Goal: Navigation & Orientation: Find specific page/section

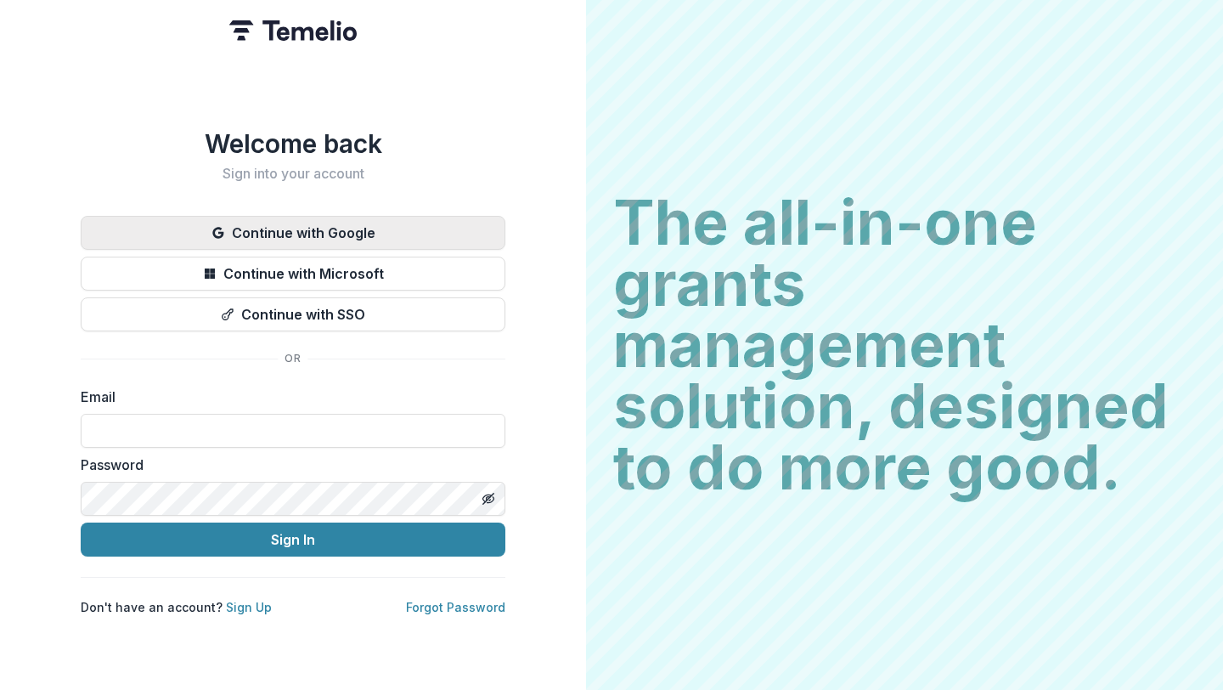
click at [303, 227] on button "Continue with Google" at bounding box center [293, 233] width 425 height 34
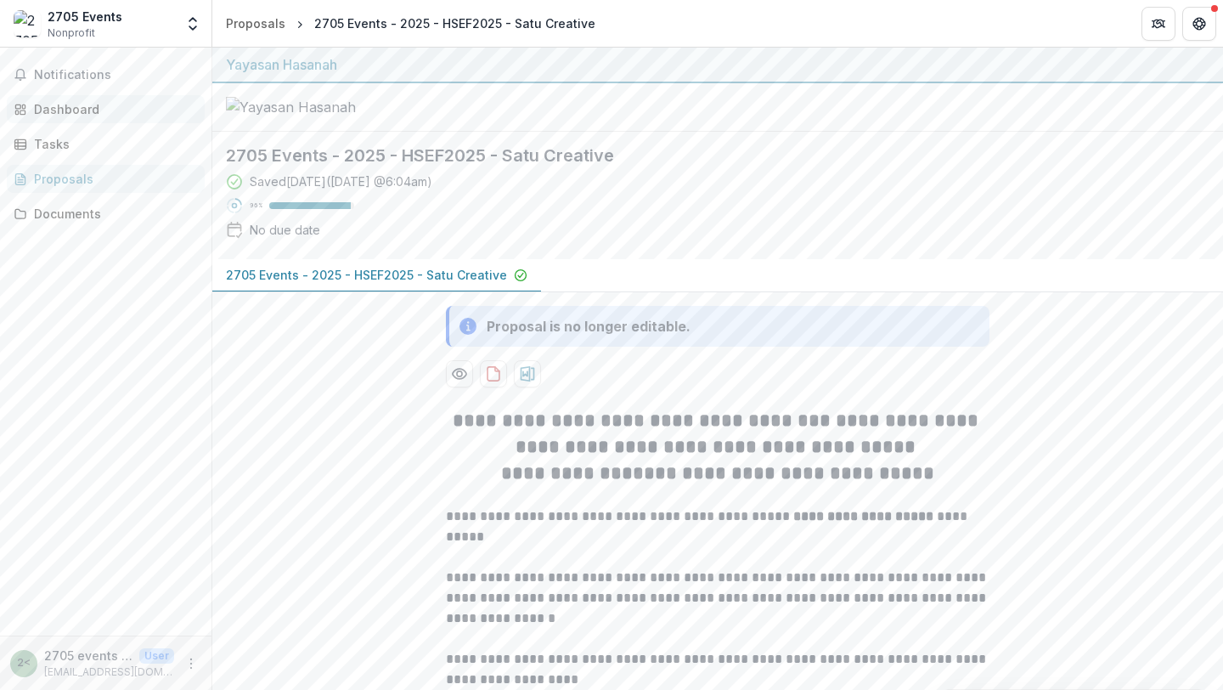
click at [78, 115] on div "Dashboard" at bounding box center [112, 109] width 157 height 18
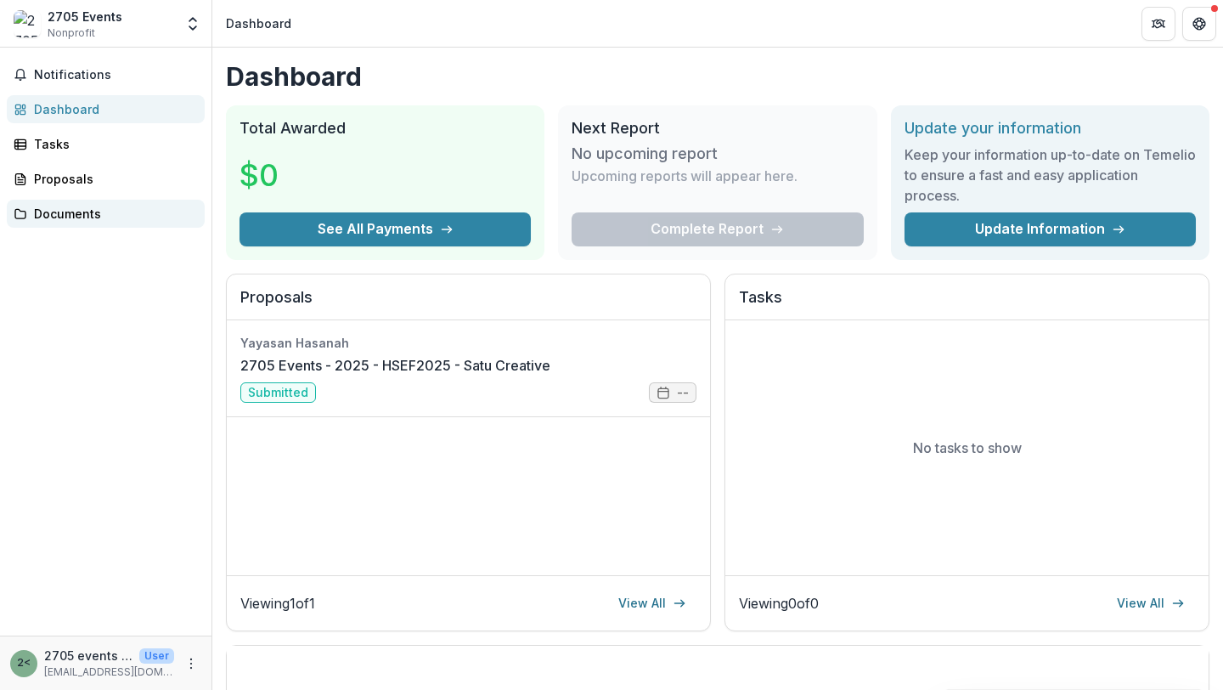
click at [73, 213] on div "Documents" at bounding box center [112, 214] width 157 height 18
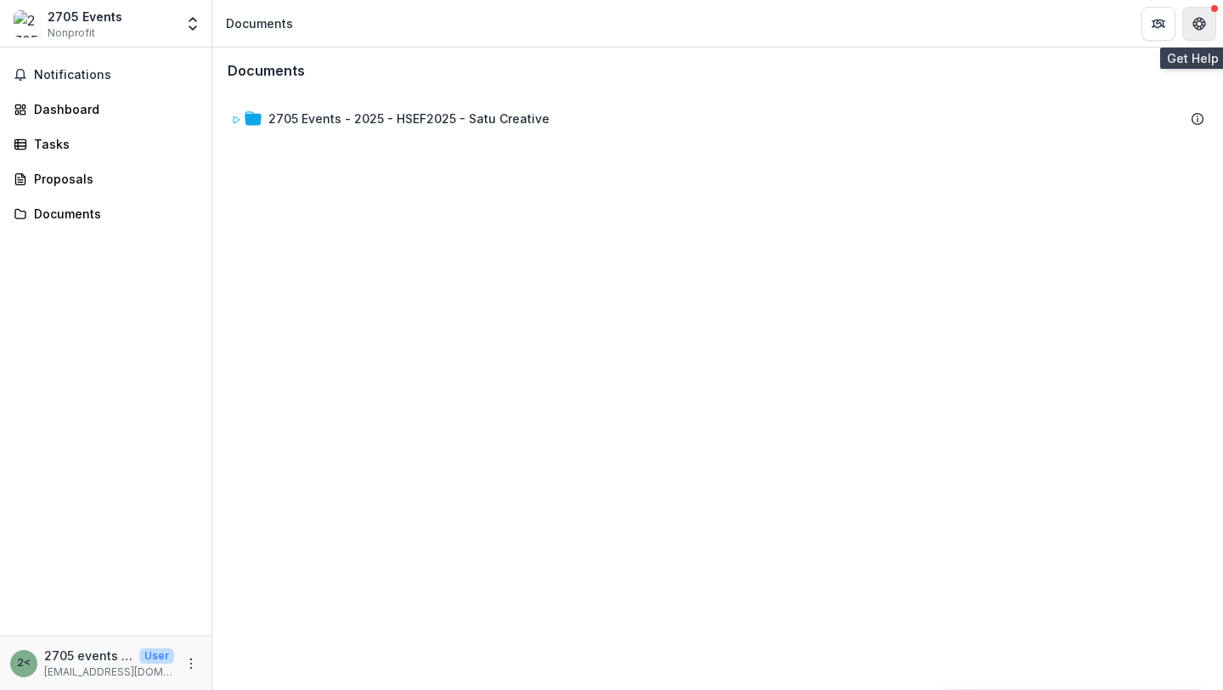
click at [1209, 14] on button "Get Help" at bounding box center [1199, 24] width 34 height 34
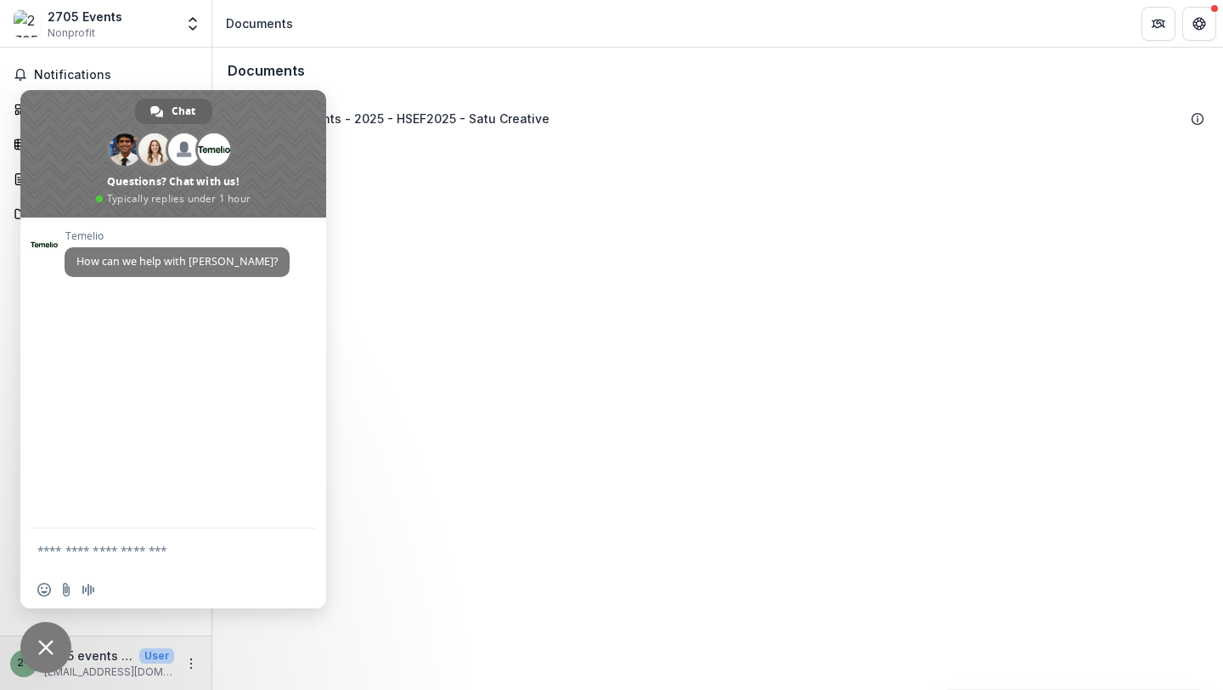
click at [45, 645] on span "Close chat" at bounding box center [45, 647] width 15 height 15
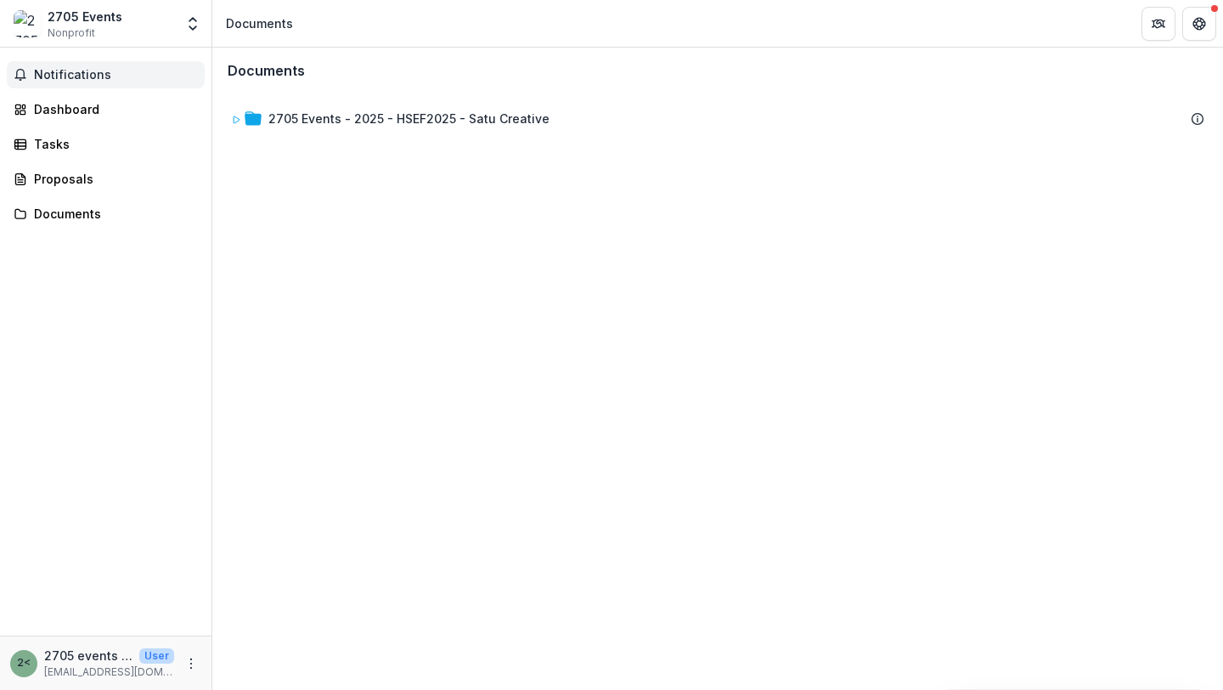
click at [84, 72] on span "Notifications" at bounding box center [116, 75] width 164 height 14
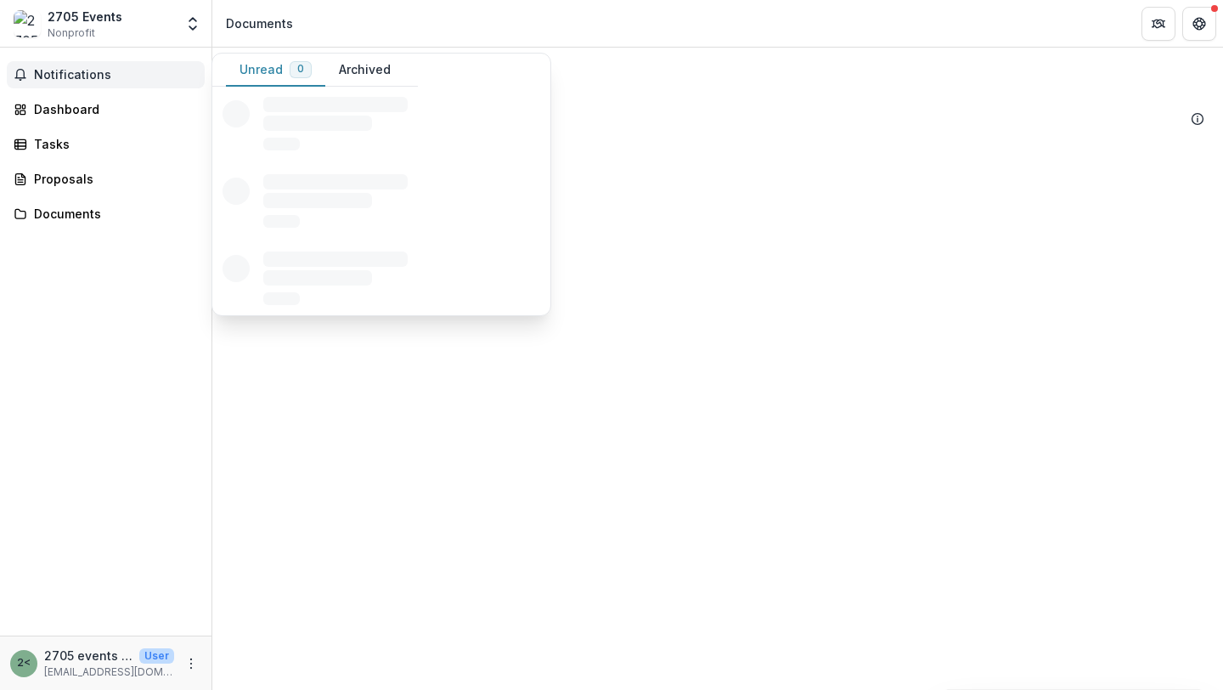
click at [386, 72] on button "Archived" at bounding box center [364, 70] width 79 height 33
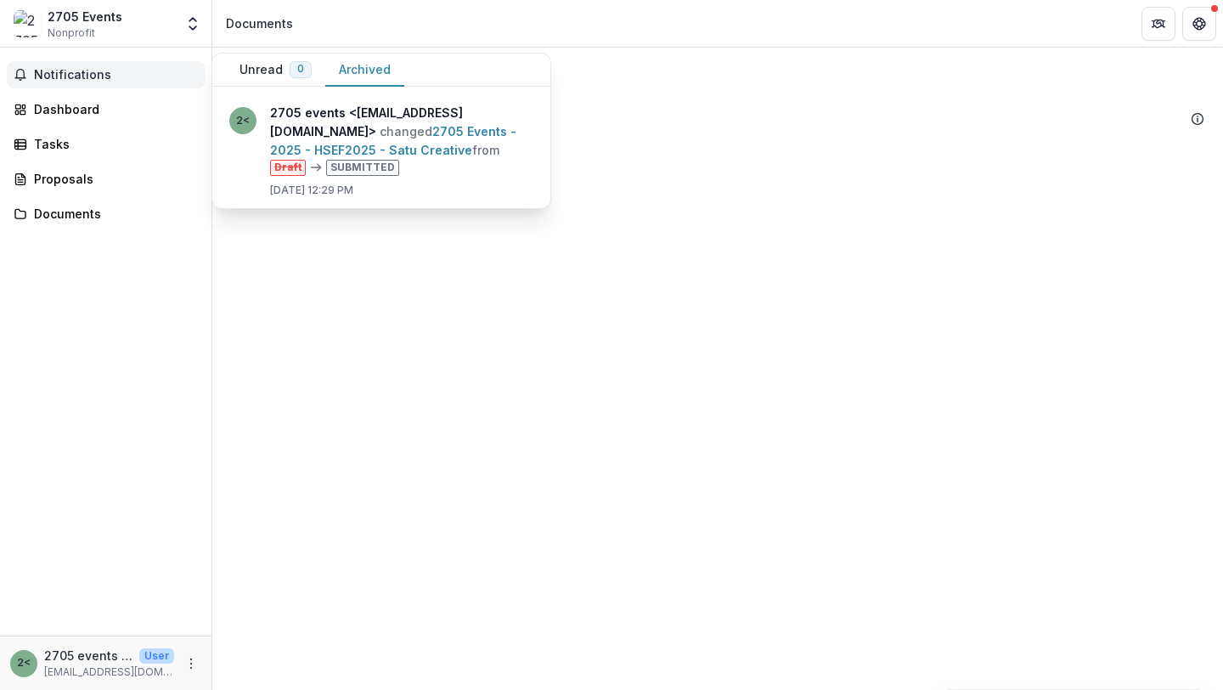
click at [261, 64] on button "Unread 0" at bounding box center [275, 70] width 99 height 33
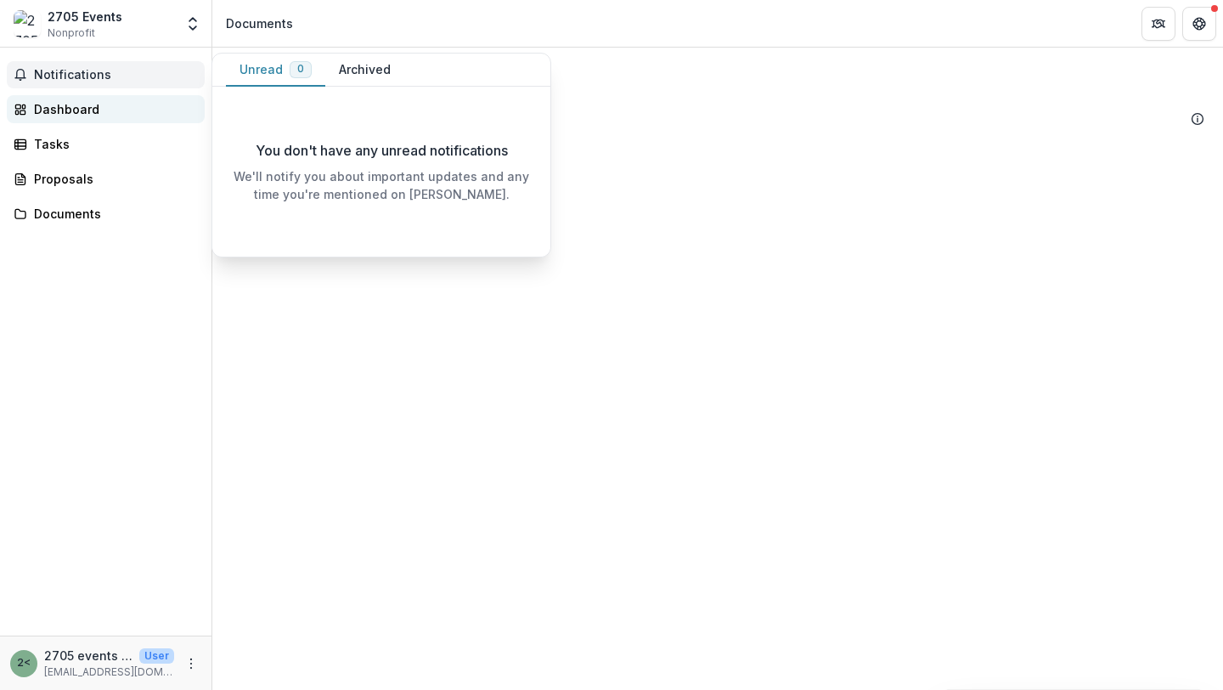
click at [69, 106] on div "Dashboard" at bounding box center [112, 109] width 157 height 18
